Goal: Transaction & Acquisition: Purchase product/service

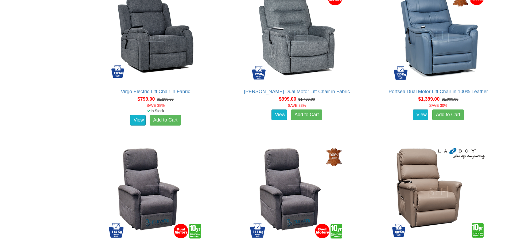
scroll to position [348, 0]
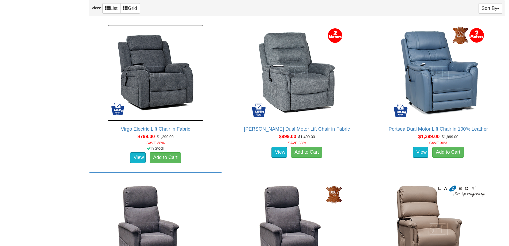
click at [149, 92] on img at bounding box center [155, 73] width 96 height 96
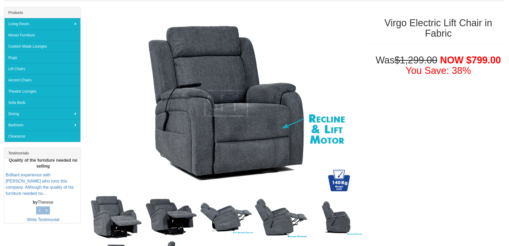
scroll to position [80, 0]
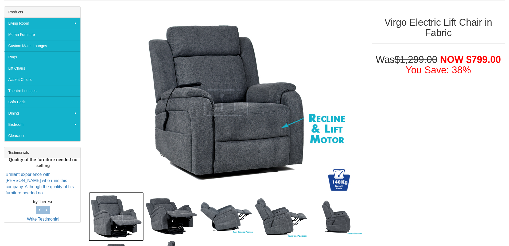
click at [120, 214] on img at bounding box center [116, 216] width 55 height 49
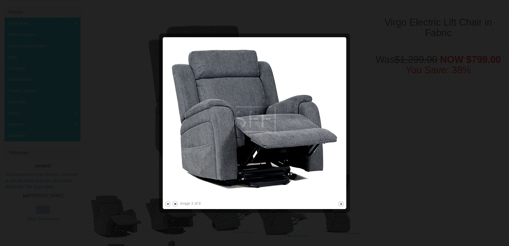
click at [176, 205] on button "next" at bounding box center [175, 203] width 7 height 7
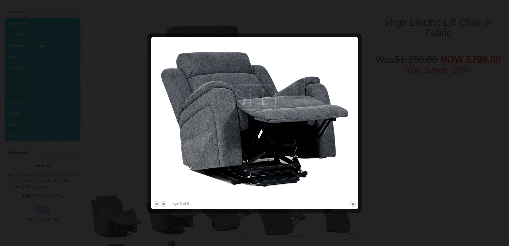
click at [165, 204] on button "next" at bounding box center [163, 203] width 7 height 7
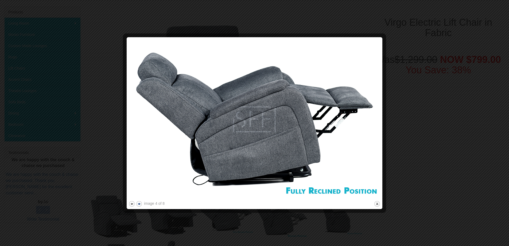
click at [139, 204] on button "next" at bounding box center [139, 203] width 7 height 7
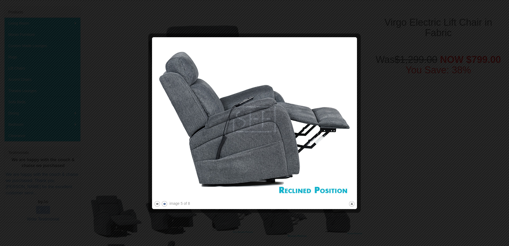
click at [165, 203] on button "next" at bounding box center [164, 203] width 7 height 7
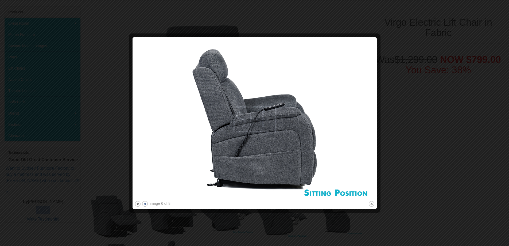
click at [143, 203] on button "next" at bounding box center [145, 203] width 7 height 7
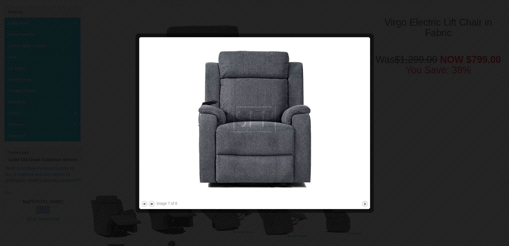
click at [150, 203] on button "next" at bounding box center [151, 203] width 7 height 7
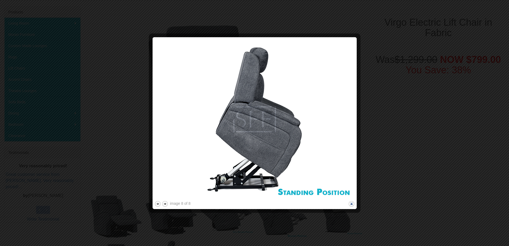
click at [352, 204] on button "close" at bounding box center [351, 203] width 7 height 7
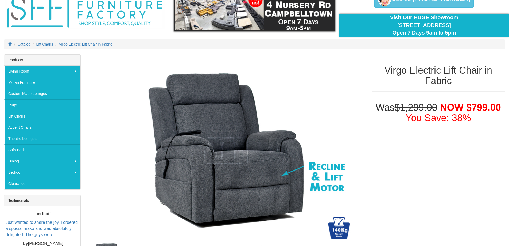
scroll to position [10, 0]
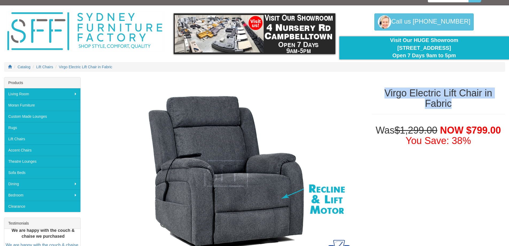
drag, startPoint x: 385, startPoint y: 91, endPoint x: 474, endPoint y: 105, distance: 90.2
click at [475, 105] on h1 "Virgo Electric Lift Chair in Fabric" at bounding box center [438, 98] width 133 height 21
copy h1 "Virgo Electric Lift Chair in Fabric"
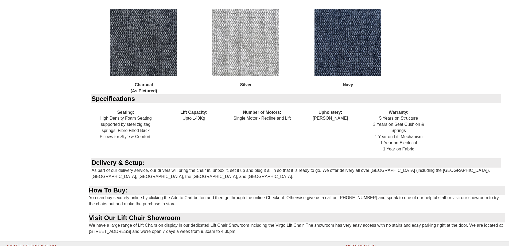
scroll to position [598, 0]
drag, startPoint x: 415, startPoint y: 148, endPoint x: 379, endPoint y: 117, distance: 47.0
click at [379, 117] on div "Warranty: 5 Years on Structure 3 Years on Seat Cushion & Springs 1 Year on Lift…" at bounding box center [399, 130] width 68 height 55
